Goal: Task Accomplishment & Management: Use online tool/utility

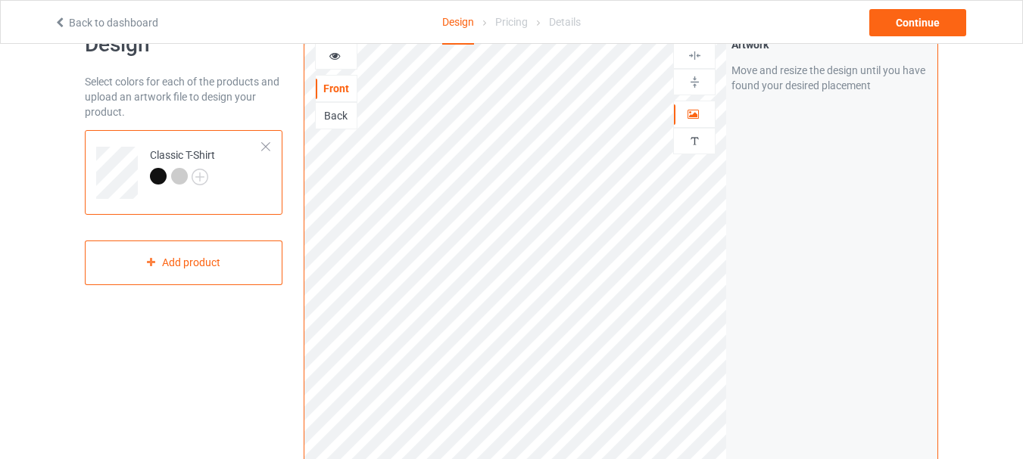
scroll to position [91, 0]
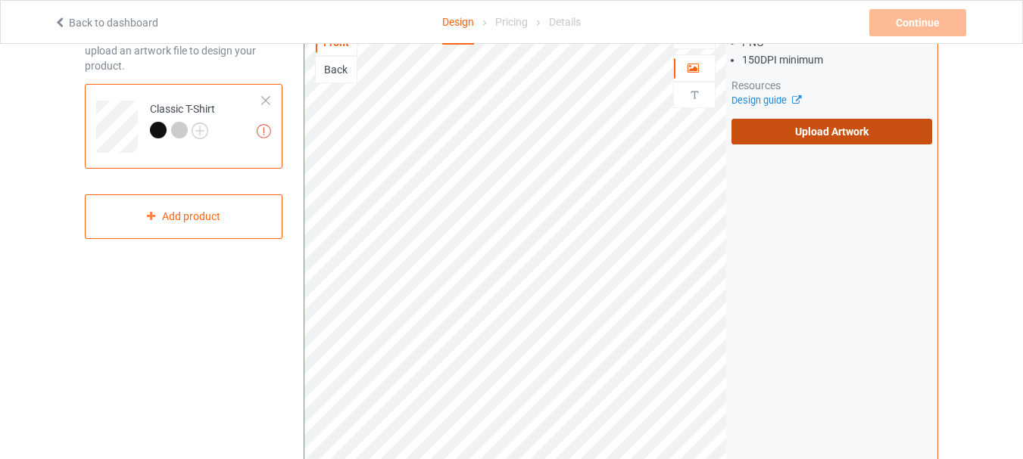
click at [842, 126] on label "Upload Artwork" at bounding box center [831, 132] width 201 height 26
click at [0, 0] on input "Upload Artwork" at bounding box center [0, 0] width 0 height 0
click at [823, 129] on label "Upload Artwork" at bounding box center [831, 132] width 201 height 26
click at [0, 0] on input "Upload Artwork" at bounding box center [0, 0] width 0 height 0
click at [837, 135] on label "Upload Artwork" at bounding box center [831, 132] width 201 height 26
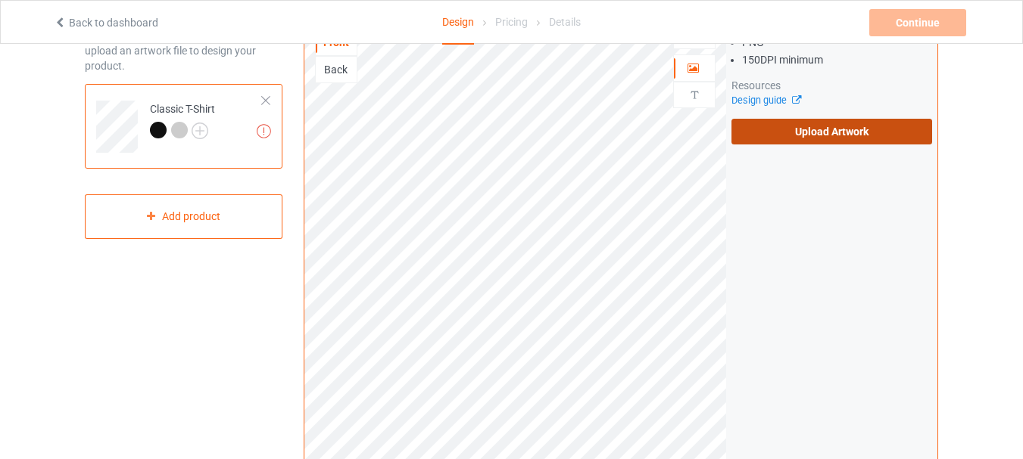
click at [0, 0] on input "Upload Artwork" at bounding box center [0, 0] width 0 height 0
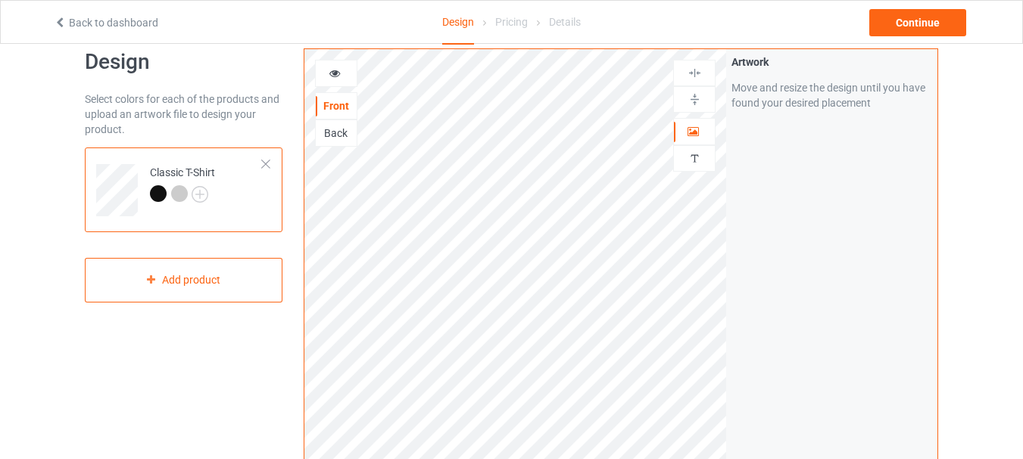
scroll to position [8, 0]
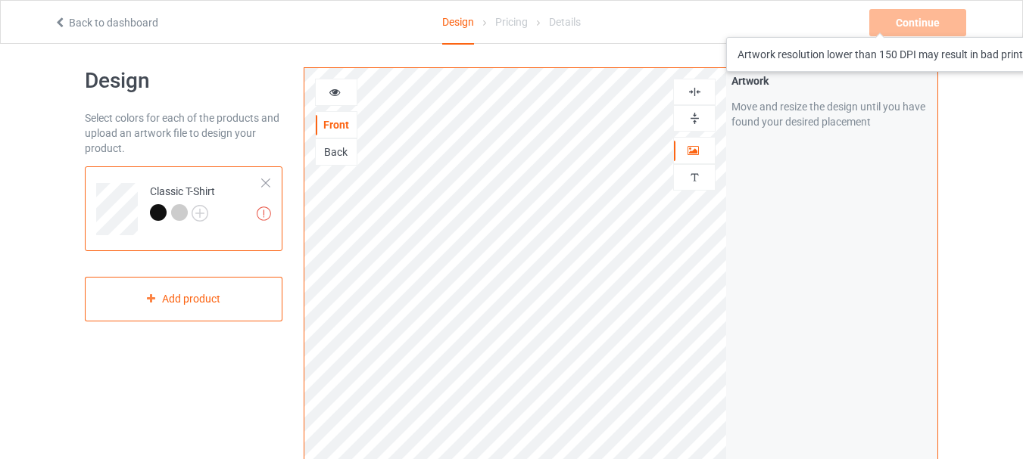
click at [914, 22] on div "Continue Artwork resolution lower than 150 DPI may result in bad print" at bounding box center [919, 22] width 100 height 27
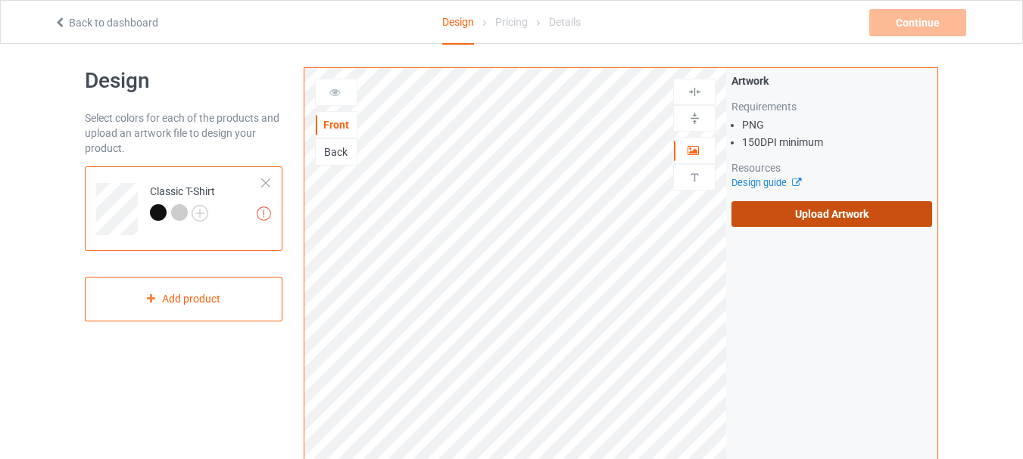
click at [802, 211] on label "Upload Artwork" at bounding box center [831, 214] width 201 height 26
click at [0, 0] on input "Upload Artwork" at bounding box center [0, 0] width 0 height 0
click at [831, 215] on label "Upload Artwork" at bounding box center [831, 214] width 201 height 26
click at [0, 0] on input "Upload Artwork" at bounding box center [0, 0] width 0 height 0
click at [844, 213] on label "Upload Artwork" at bounding box center [831, 214] width 201 height 26
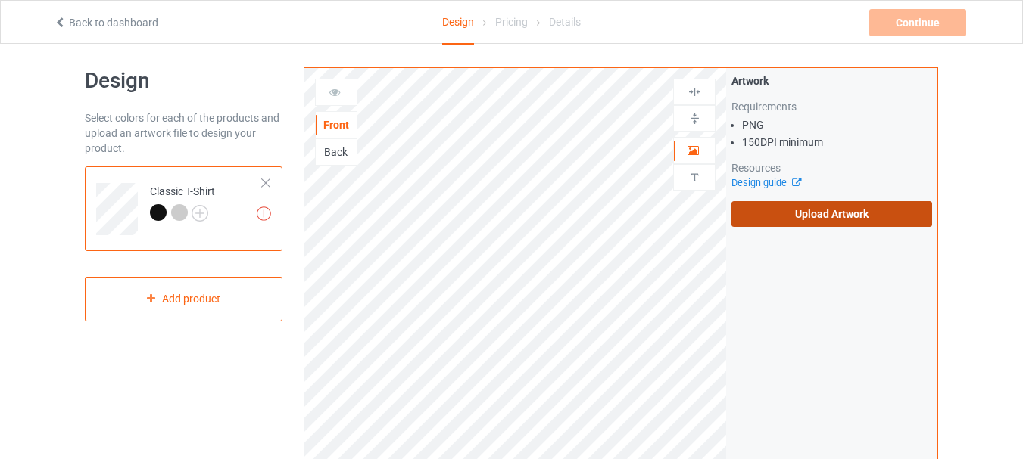
click at [0, 0] on input "Upload Artwork" at bounding box center [0, 0] width 0 height 0
click at [770, 206] on label "Upload Artwork" at bounding box center [831, 214] width 201 height 26
click at [0, 0] on input "Upload Artwork" at bounding box center [0, 0] width 0 height 0
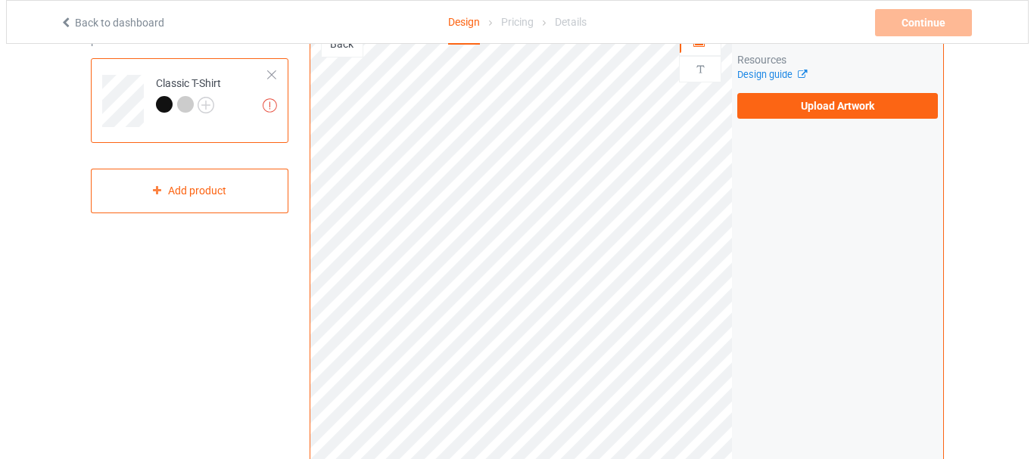
scroll to position [79, 0]
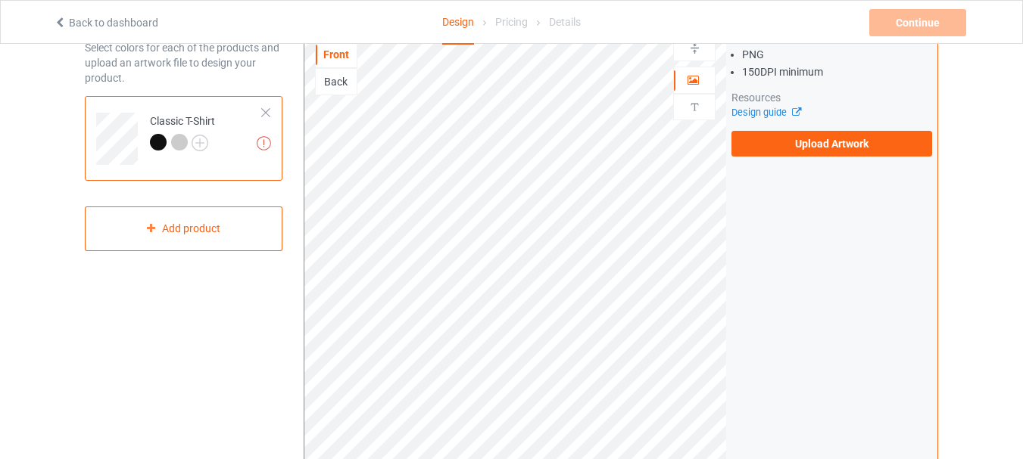
click at [180, 144] on div at bounding box center [179, 142] width 17 height 17
click at [198, 142] on img at bounding box center [199, 143] width 17 height 17
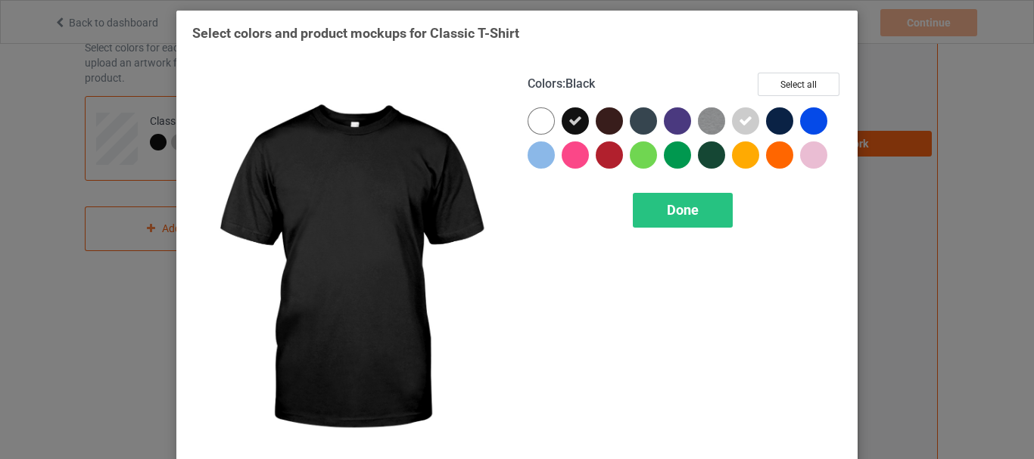
click at [571, 121] on icon at bounding box center [575, 121] width 14 height 14
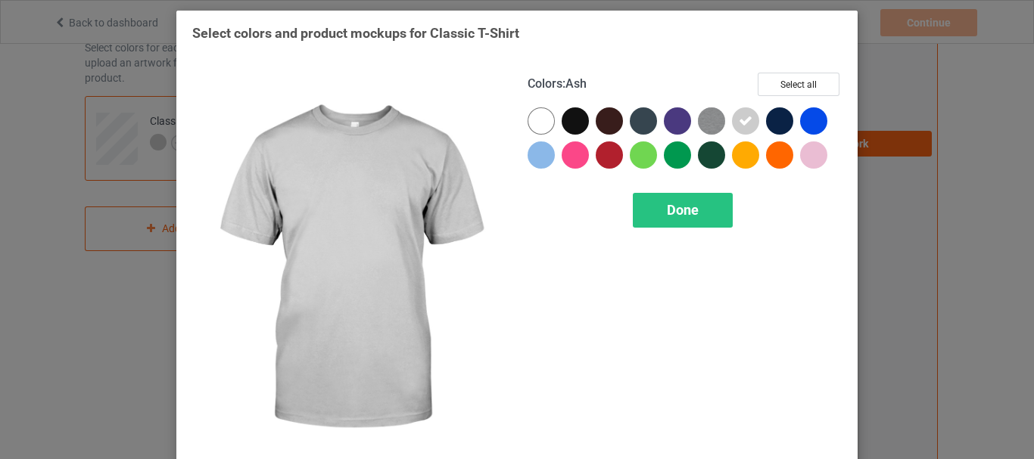
drag, startPoint x: 738, startPoint y: 119, endPoint x: 293, endPoint y: 254, distance: 465.0
